Goal: Download file/media

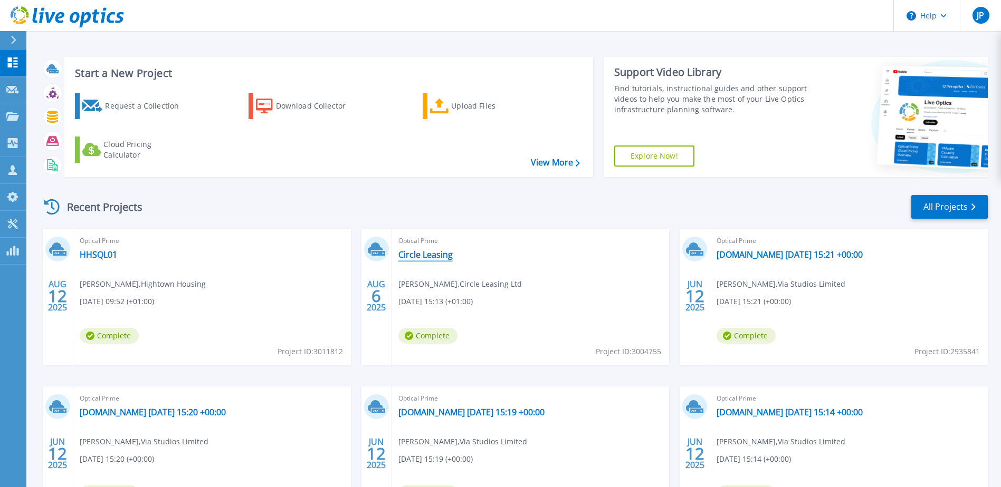
click at [445, 254] on link "Circle Leasing" at bounding box center [425, 254] width 54 height 11
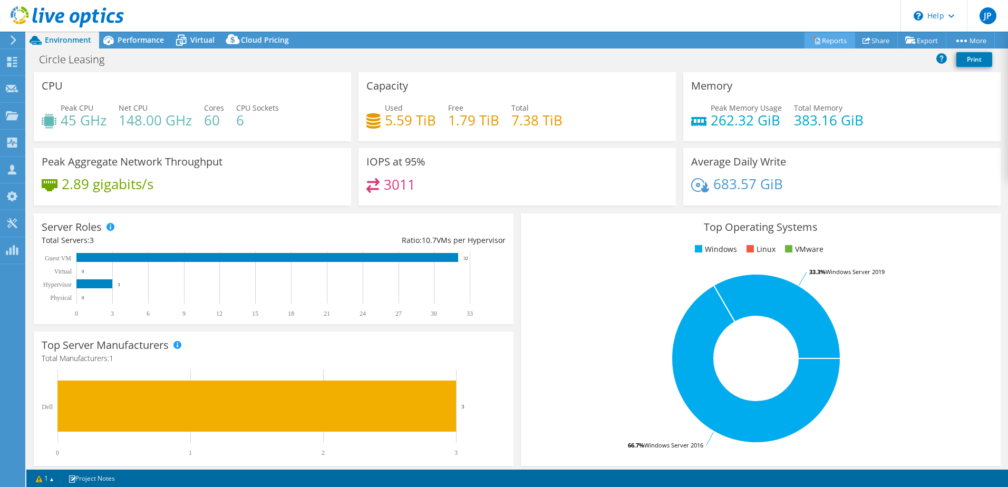
click at [828, 42] on link "Reports" at bounding box center [830, 40] width 51 height 16
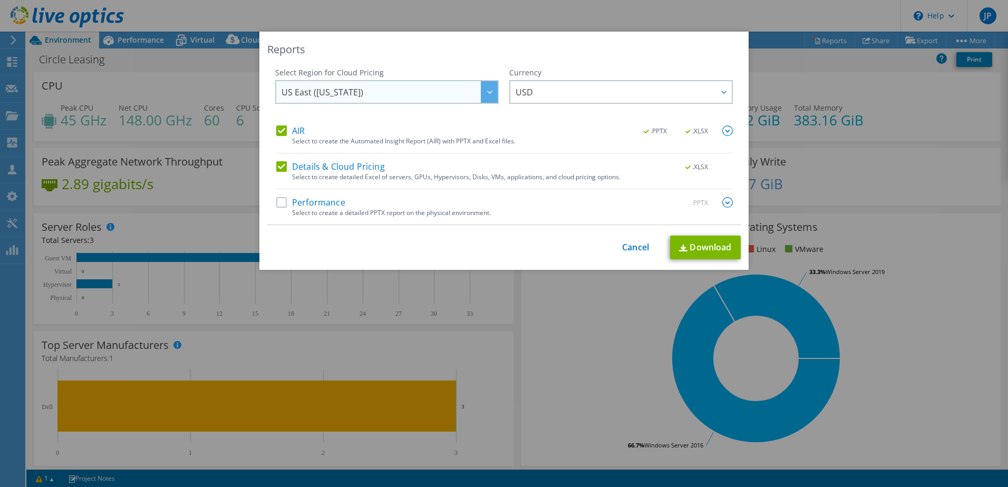
click at [353, 96] on span "US East ([US_STATE])" at bounding box center [390, 92] width 216 height 22
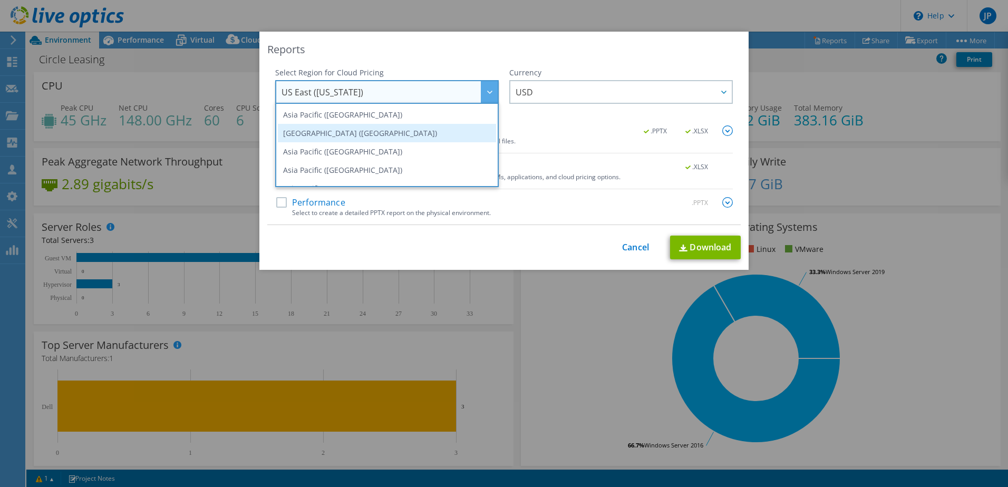
scroll to position [142, 0]
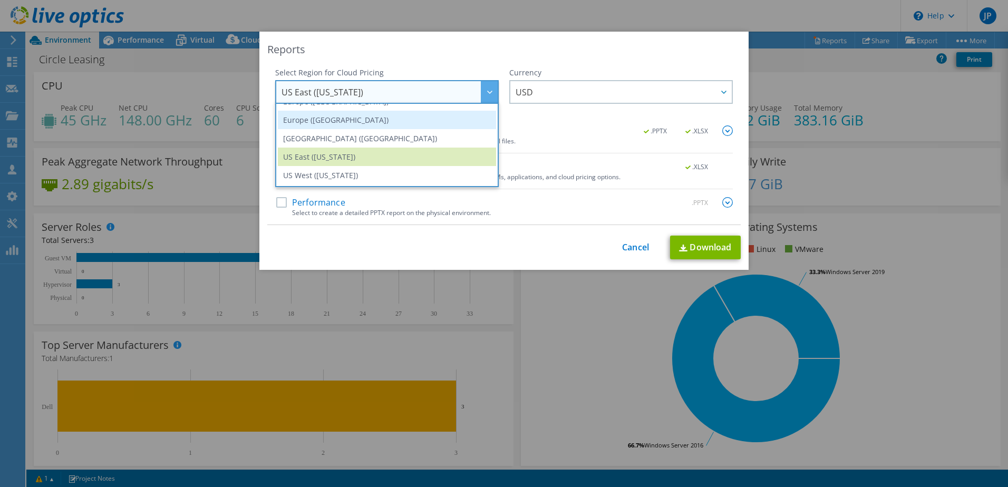
click at [339, 118] on li "Europe ([GEOGRAPHIC_DATA])" at bounding box center [387, 120] width 218 height 18
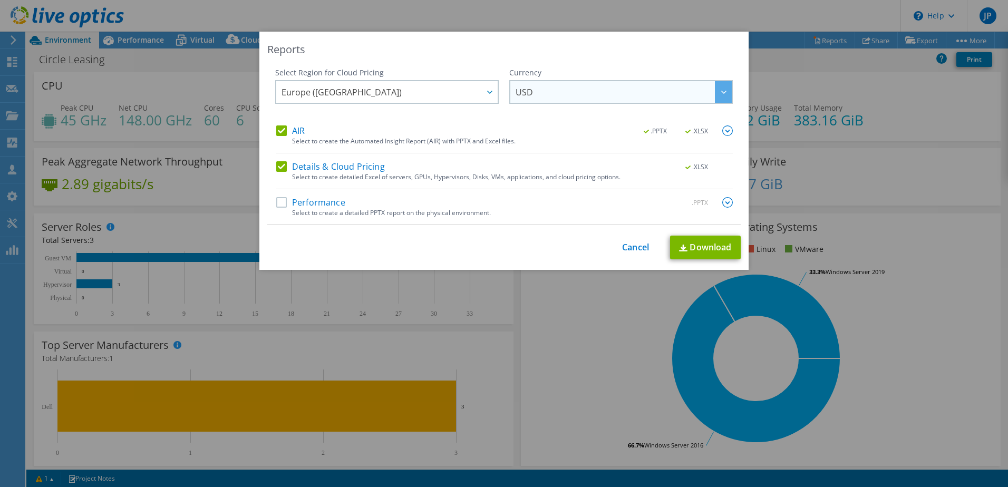
click at [571, 101] on span "USD" at bounding box center [624, 92] width 216 height 22
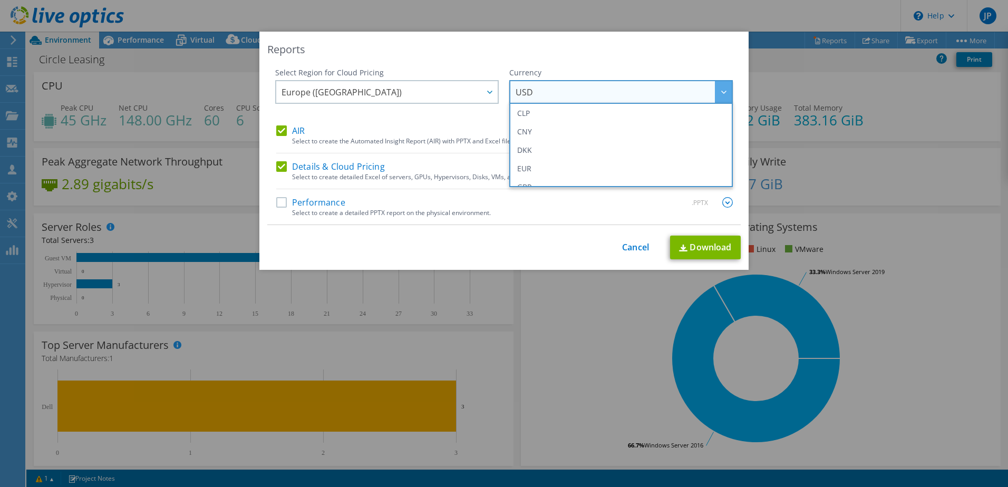
scroll to position [105, 0]
click at [537, 178] on li "GBP" at bounding box center [621, 175] width 218 height 18
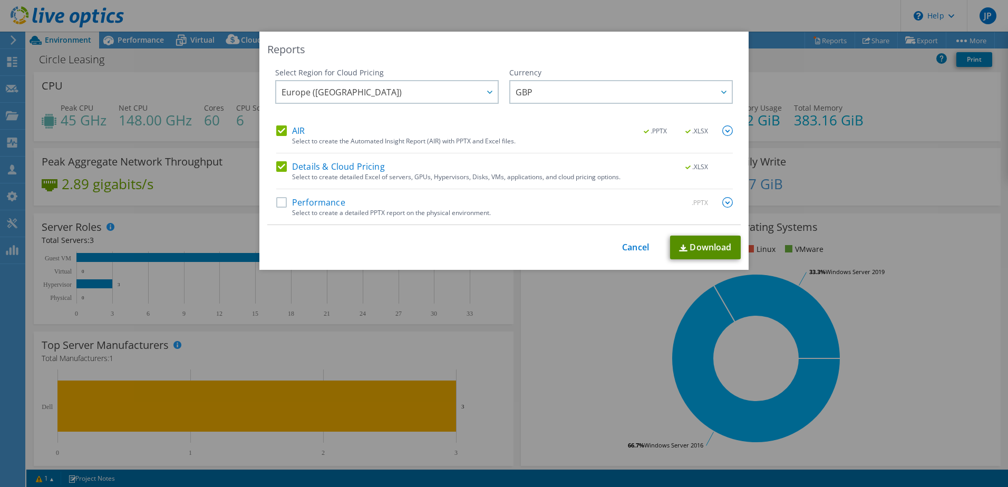
click at [723, 249] on link "Download" at bounding box center [705, 248] width 71 height 24
